Goal: Task Accomplishment & Management: Use online tool/utility

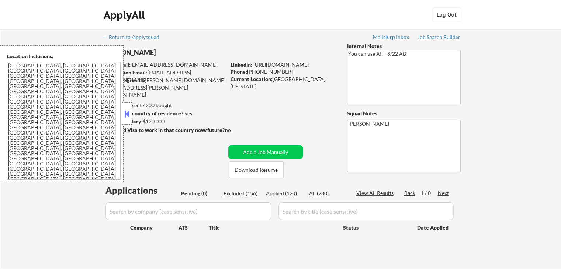
click at [129, 110] on button at bounding box center [127, 113] width 8 height 11
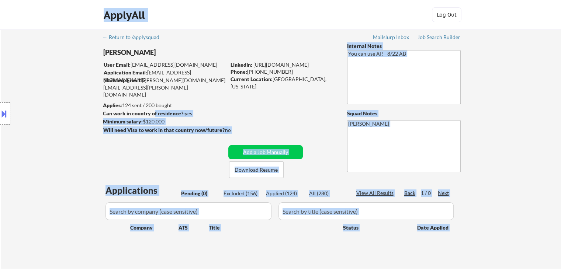
drag, startPoint x: 102, startPoint y: 105, endPoint x: 155, endPoint y: 111, distance: 52.7
click at [155, 111] on body "← Return to /applysquad Mailslurp Inbox Job Search Builder [PERSON_NAME] User E…" at bounding box center [280, 134] width 561 height 269
click at [112, 104] on div "Location Inclusions: [GEOGRAPHIC_DATA], [GEOGRAPHIC_DATA] [GEOGRAPHIC_DATA], [G…" at bounding box center [66, 113] width 132 height 137
drag, startPoint x: 105, startPoint y: 104, endPoint x: 157, endPoint y: 108, distance: 52.1
click at [146, 107] on body "← Return to /applysquad Mailslurp Inbox Job Search Builder [PERSON_NAME] User E…" at bounding box center [280, 134] width 561 height 269
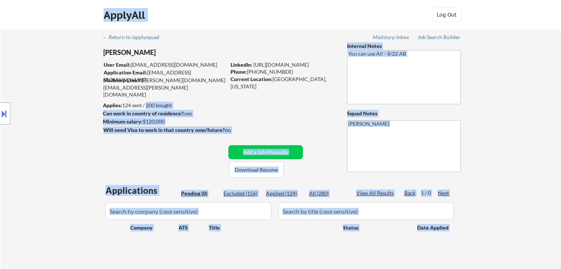
click at [211, 105] on div "Applies: 124 sent / 200 bought" at bounding box center [164, 105] width 123 height 7
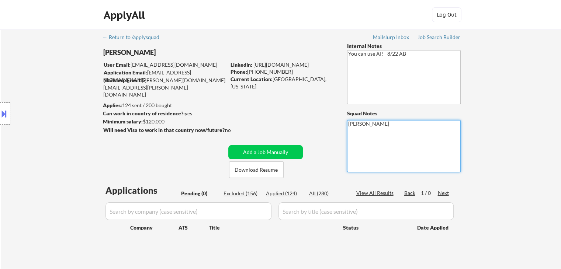
click at [437, 42] on div "← Return to /applysquad Mailslurp Inbox Job Search Builder [PERSON_NAME] User E…" at bounding box center [281, 145] width 368 height 233
click at [437, 39] on div "Job Search Builder" at bounding box center [438, 37] width 43 height 5
